Goal: Transaction & Acquisition: Purchase product/service

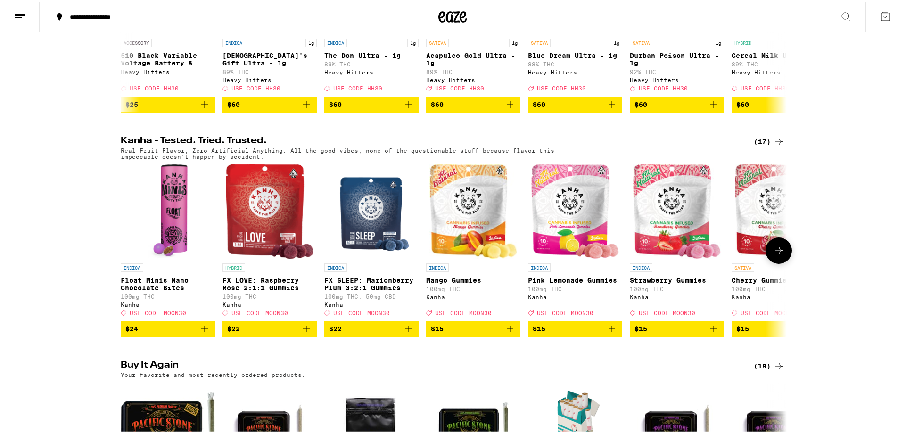
scroll to position [679, 0]
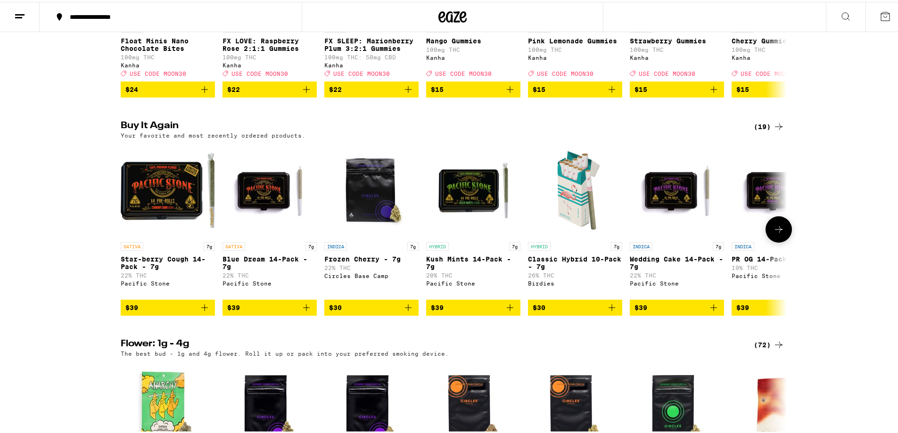
click at [202, 312] on icon "Add to bag" at bounding box center [204, 305] width 11 height 11
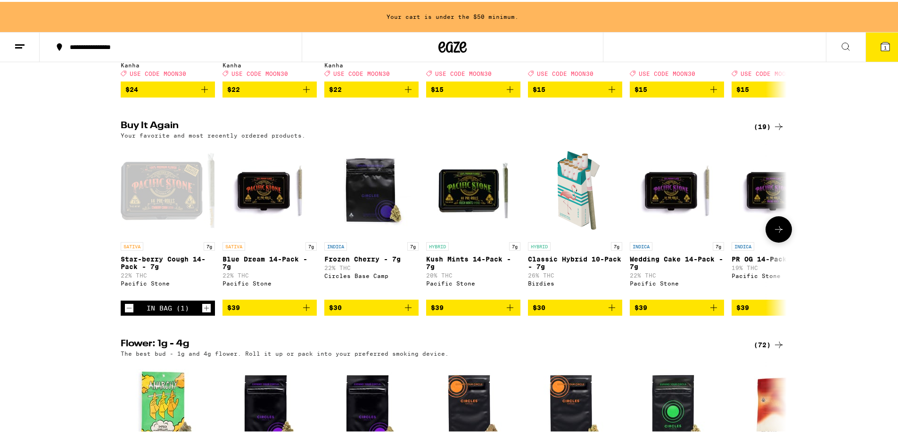
click at [202, 312] on icon "Increment" at bounding box center [206, 306] width 8 height 11
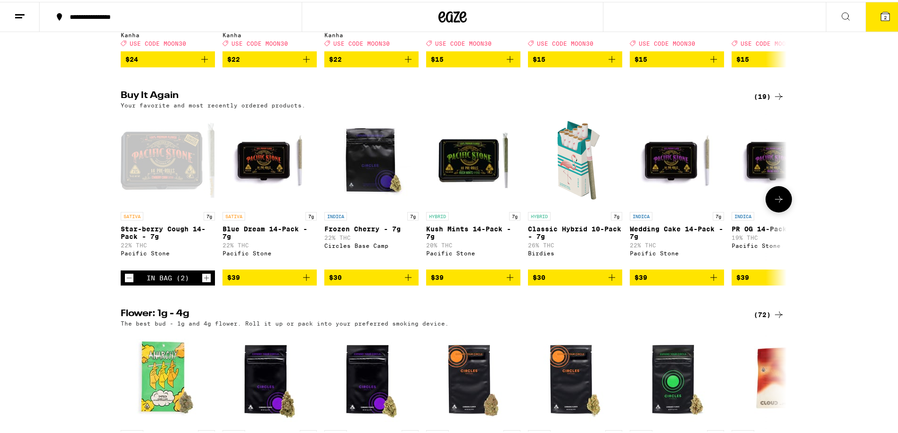
click at [202, 282] on icon "Increment" at bounding box center [206, 276] width 8 height 11
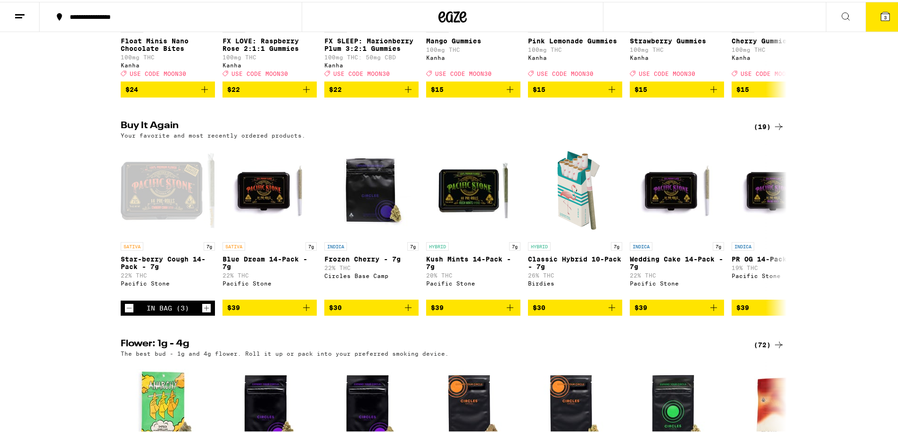
click at [866, 7] on button "3" at bounding box center [886, 14] width 40 height 29
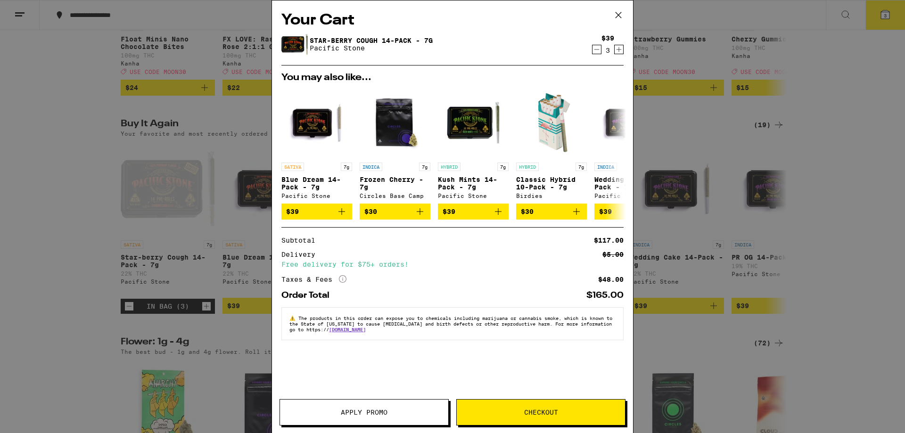
click at [491, 416] on button "Checkout" at bounding box center [540, 412] width 169 height 26
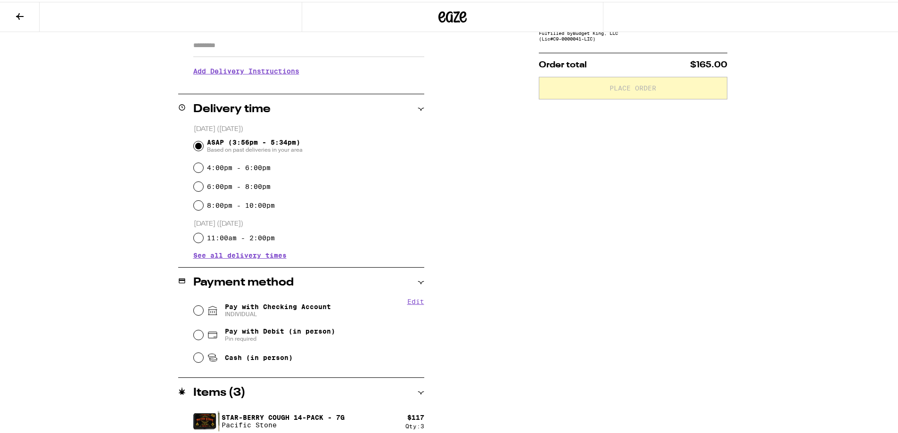
scroll to position [178, 0]
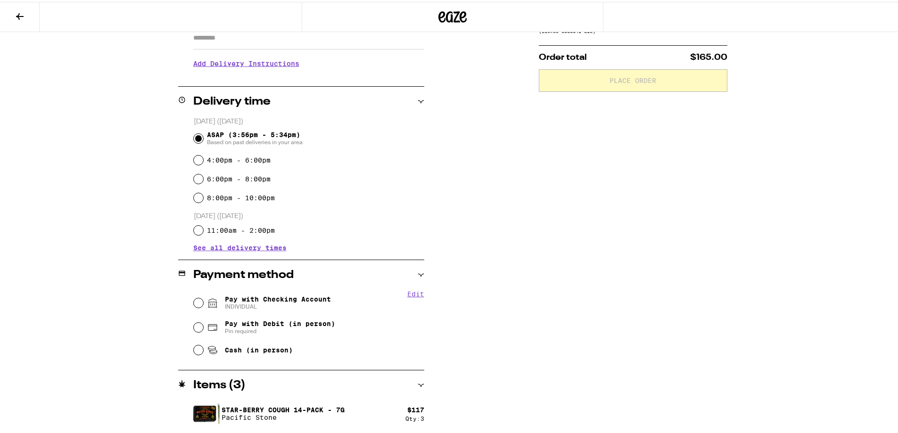
click at [275, 291] on div "Pay with Checking Account INDIVIDUAL" at bounding box center [309, 301] width 231 height 25
click at [275, 300] on span "Pay with Checking Account INDIVIDUAL" at bounding box center [278, 301] width 106 height 15
click at [203, 300] on input "Pay with Checking Account INDIVIDUAL" at bounding box center [198, 301] width 9 height 9
radio input "true"
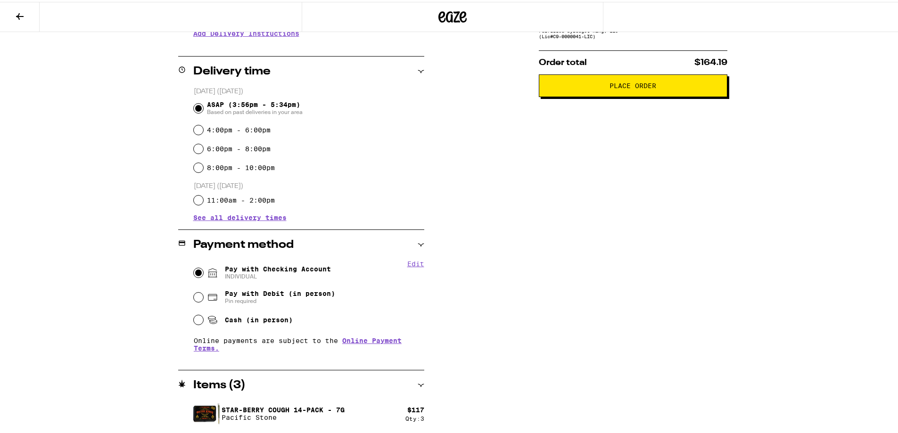
scroll to position [0, 0]
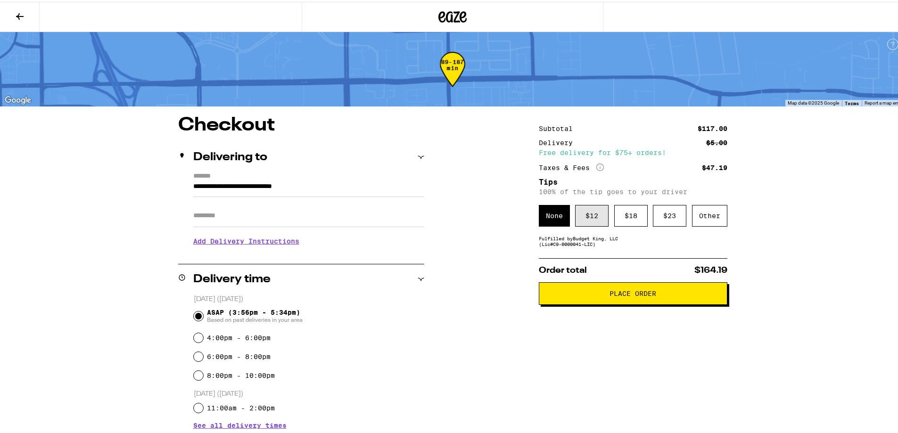
click at [594, 214] on div "$ 12" at bounding box center [591, 214] width 33 height 22
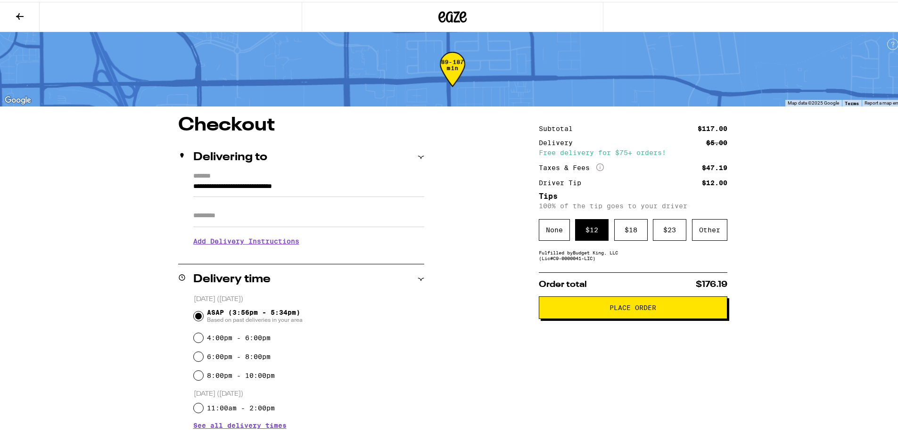
click at [633, 309] on span "Place Order" at bounding box center [633, 306] width 47 height 7
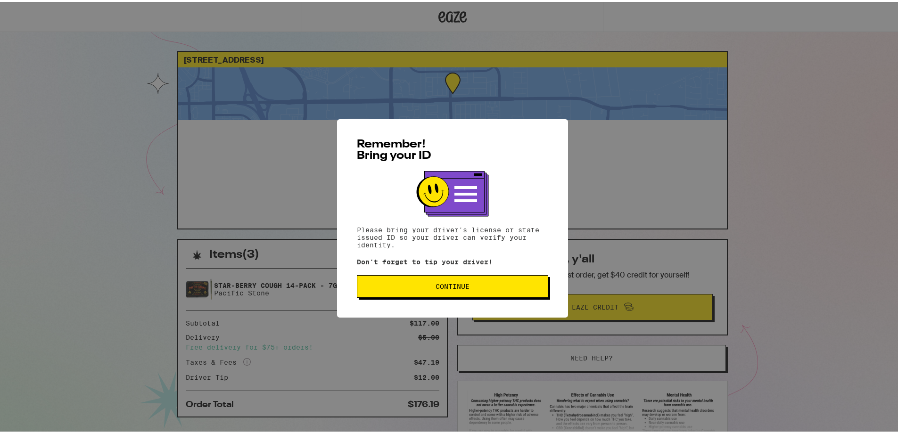
click at [489, 290] on button "Continue" at bounding box center [452, 284] width 191 height 23
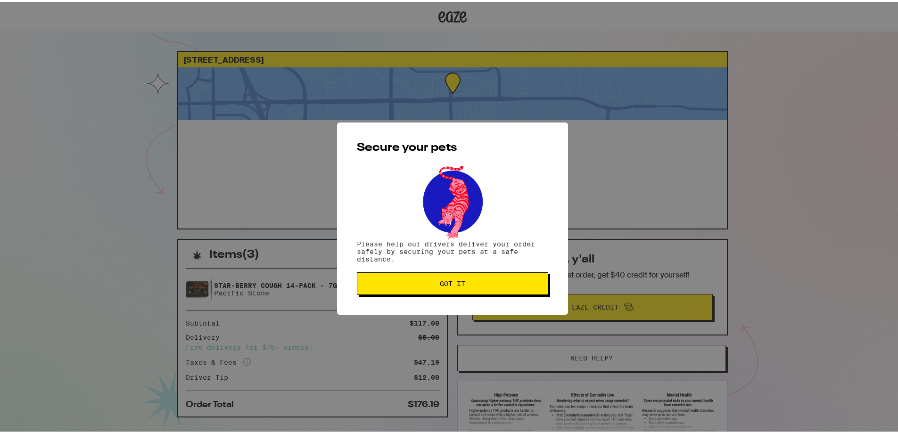
click at [496, 277] on button "Got it" at bounding box center [452, 282] width 191 height 23
